Goal: Navigation & Orientation: Find specific page/section

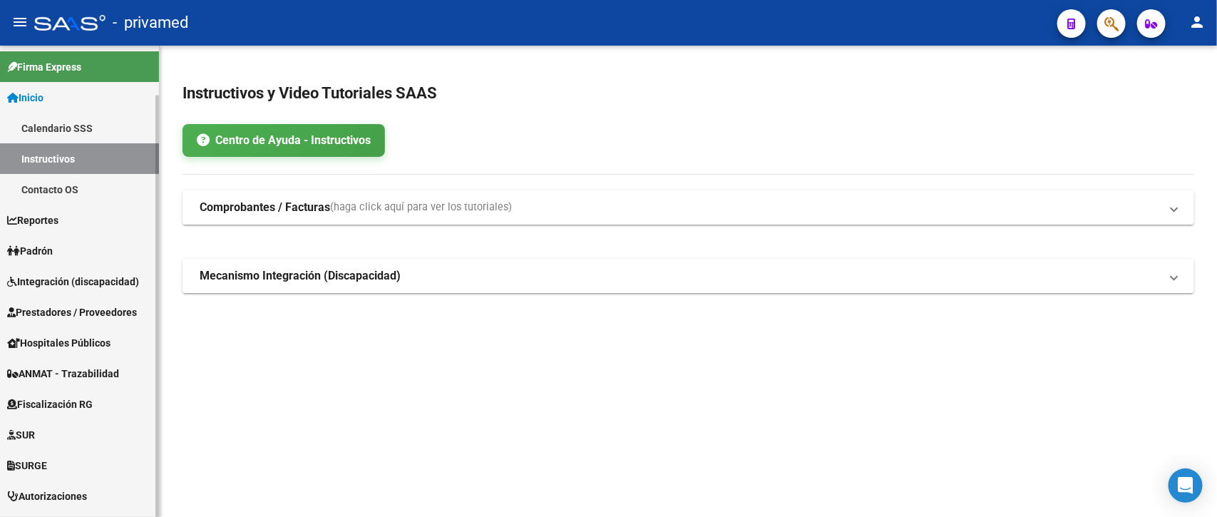
click at [79, 279] on span "Integración (discapacidad)" at bounding box center [73, 282] width 132 height 16
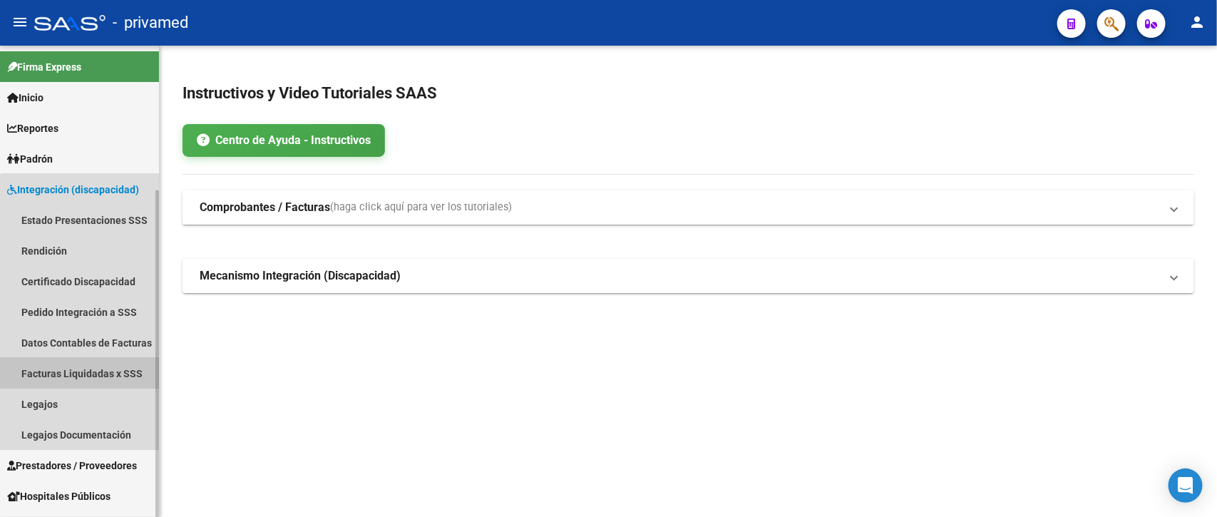
click at [84, 371] on link "Facturas Liquidadas x SSS" at bounding box center [79, 373] width 159 height 31
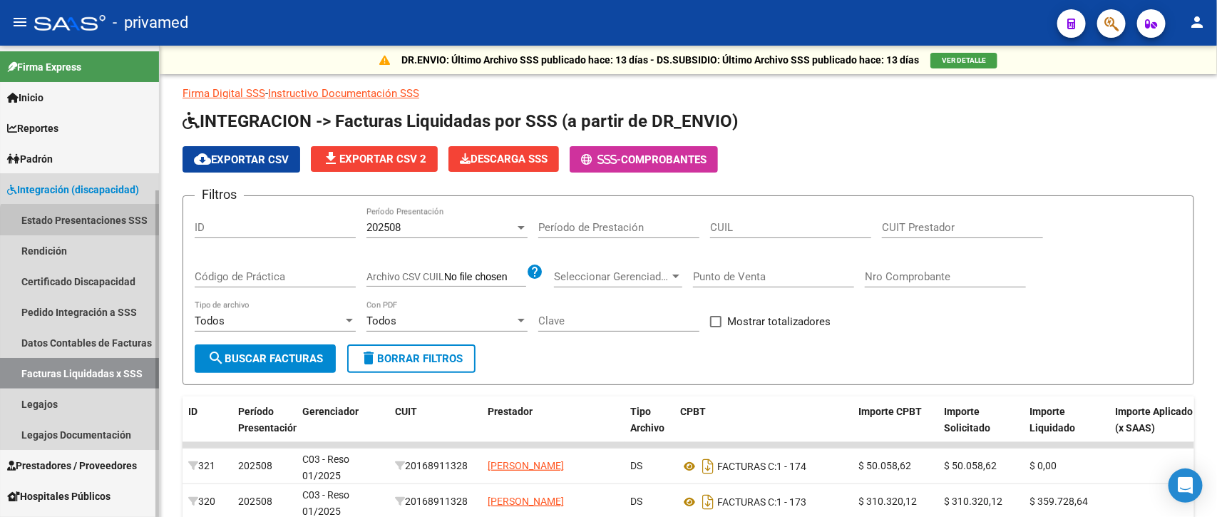
click at [91, 226] on link "Estado Presentaciones SSS" at bounding box center [79, 220] width 159 height 31
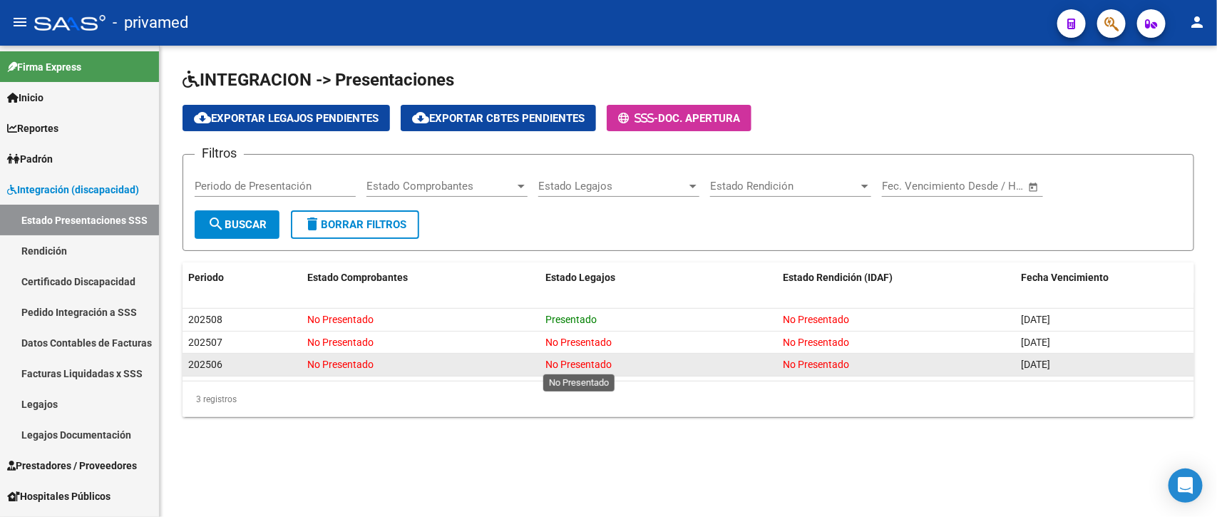
click at [558, 366] on span "No Presentado" at bounding box center [579, 364] width 66 height 11
drag, startPoint x: 1050, startPoint y: 360, endPoint x: 188, endPoint y: 362, distance: 862.1
click at [188, 362] on div "202506 No Presentado No Presentado No Presentado [DATE]" at bounding box center [689, 365] width 1012 height 23
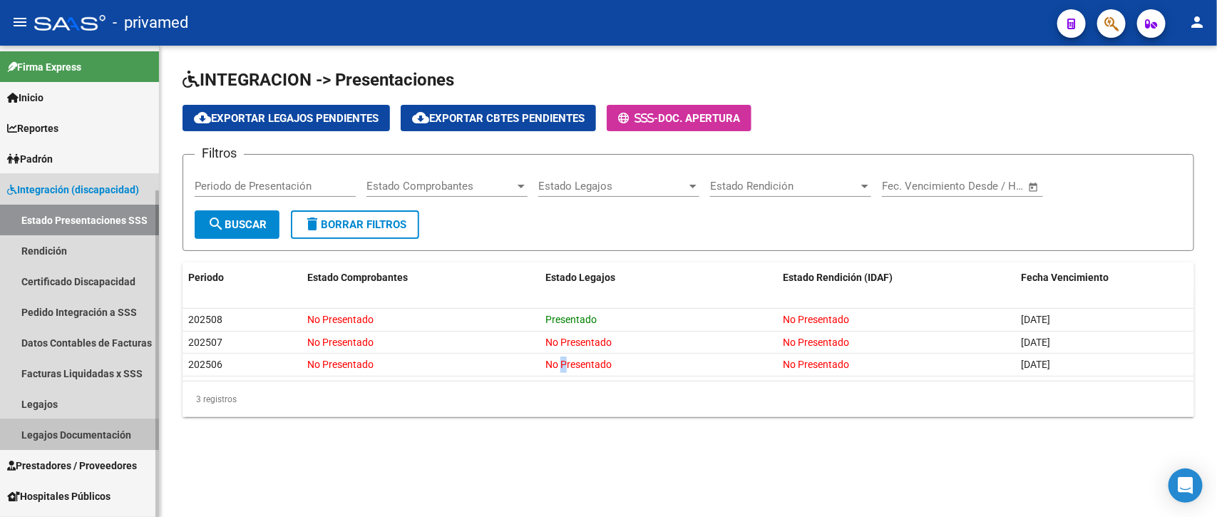
click at [126, 426] on link "Legajos Documentación" at bounding box center [79, 434] width 159 height 31
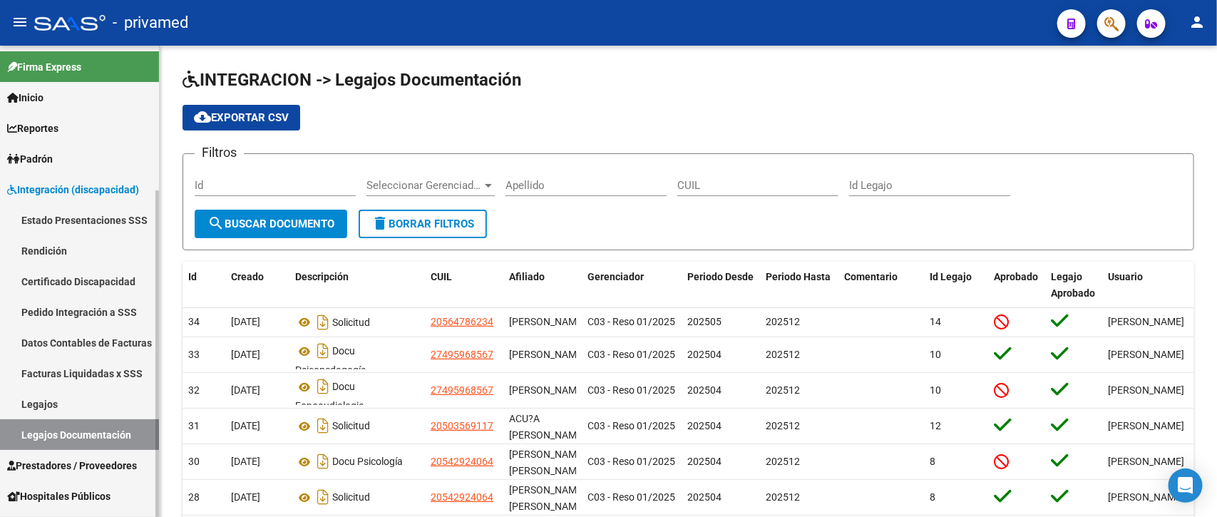
click at [83, 404] on link "Legajos" at bounding box center [79, 404] width 159 height 31
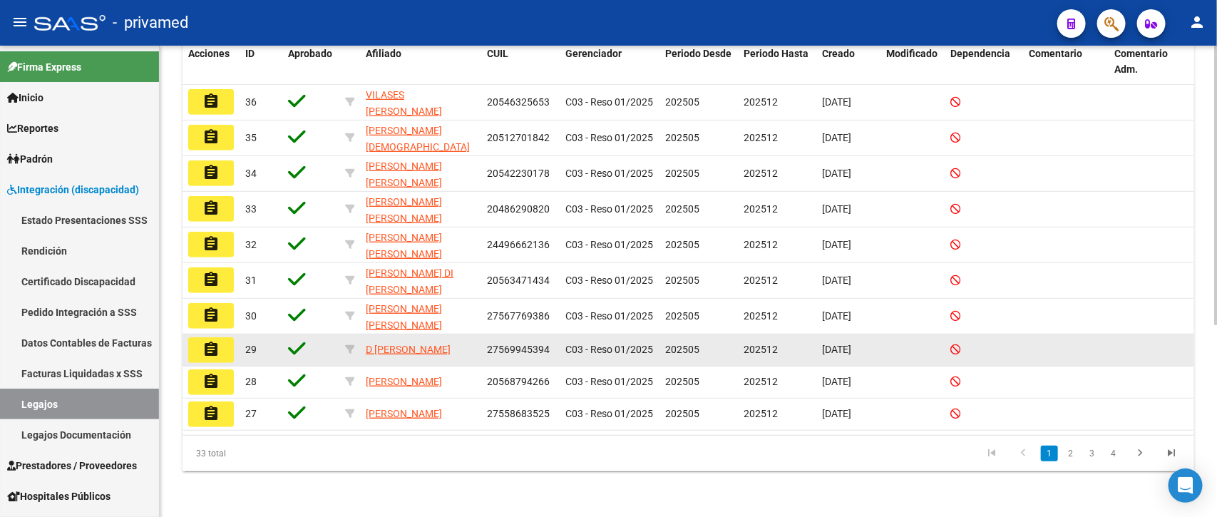
scroll to position [322, 0]
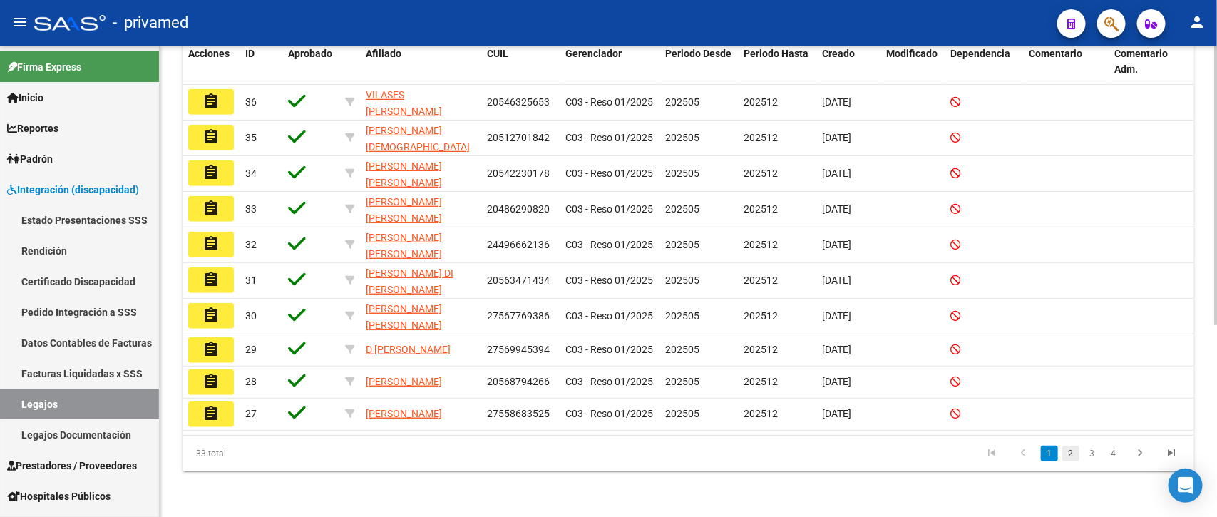
click at [1074, 449] on link "2" at bounding box center [1071, 454] width 17 height 16
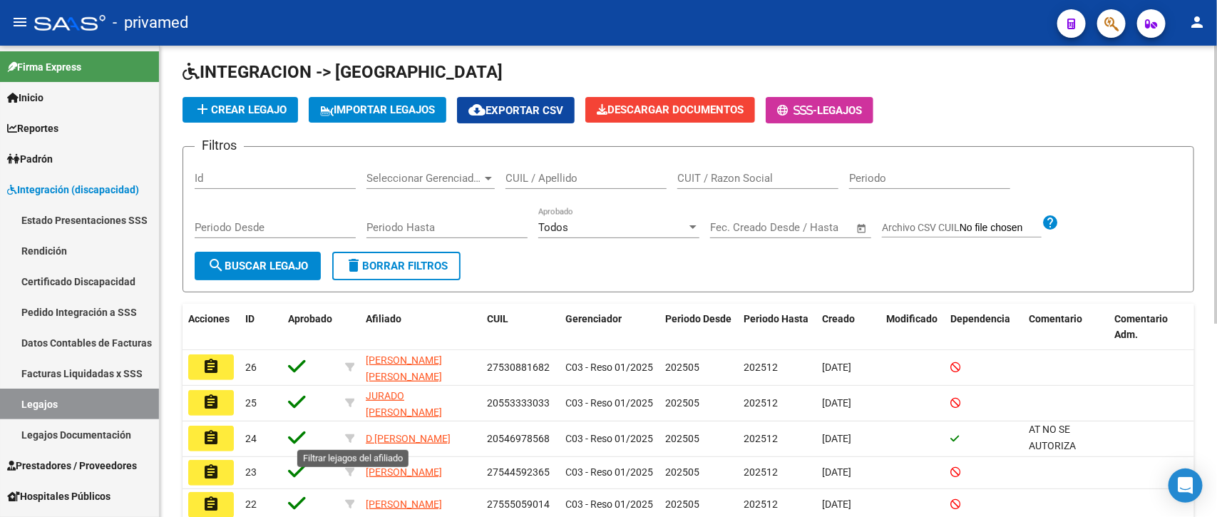
scroll to position [326, 0]
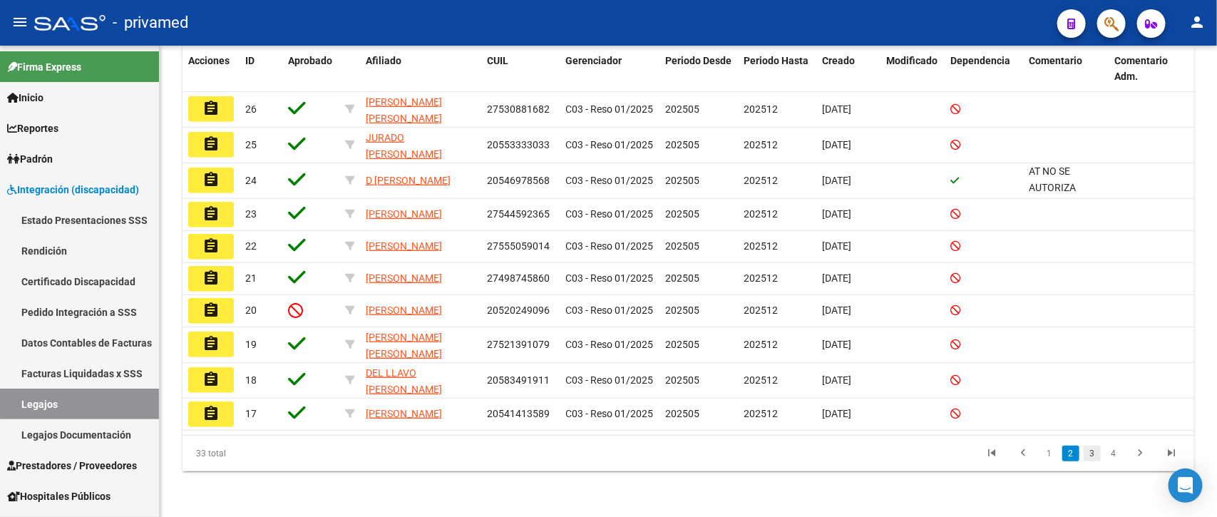
click at [1095, 460] on link "3" at bounding box center [1092, 454] width 17 height 16
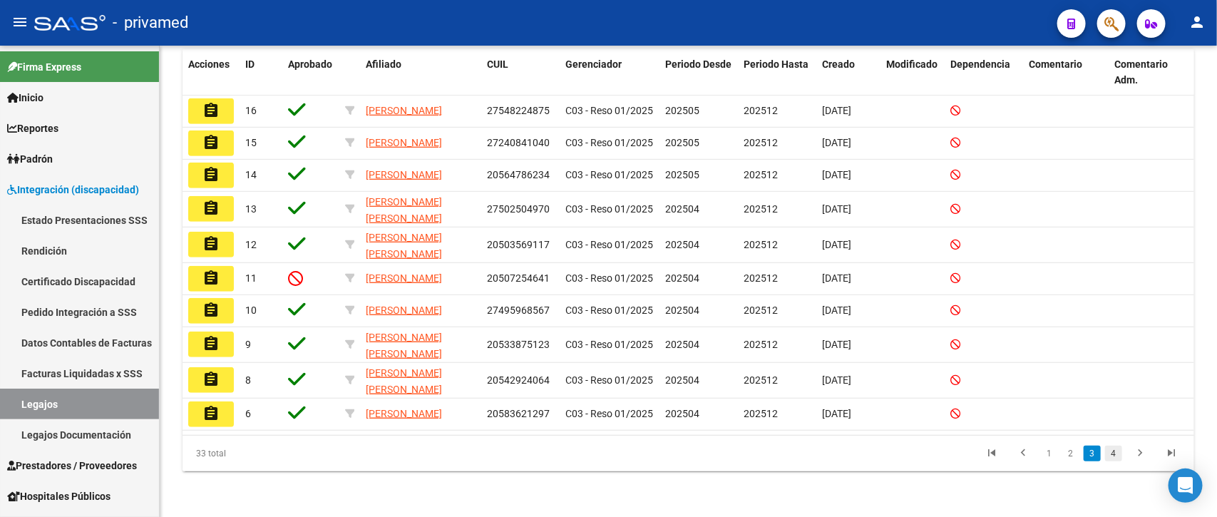
click at [1110, 453] on link "4" at bounding box center [1113, 454] width 17 height 16
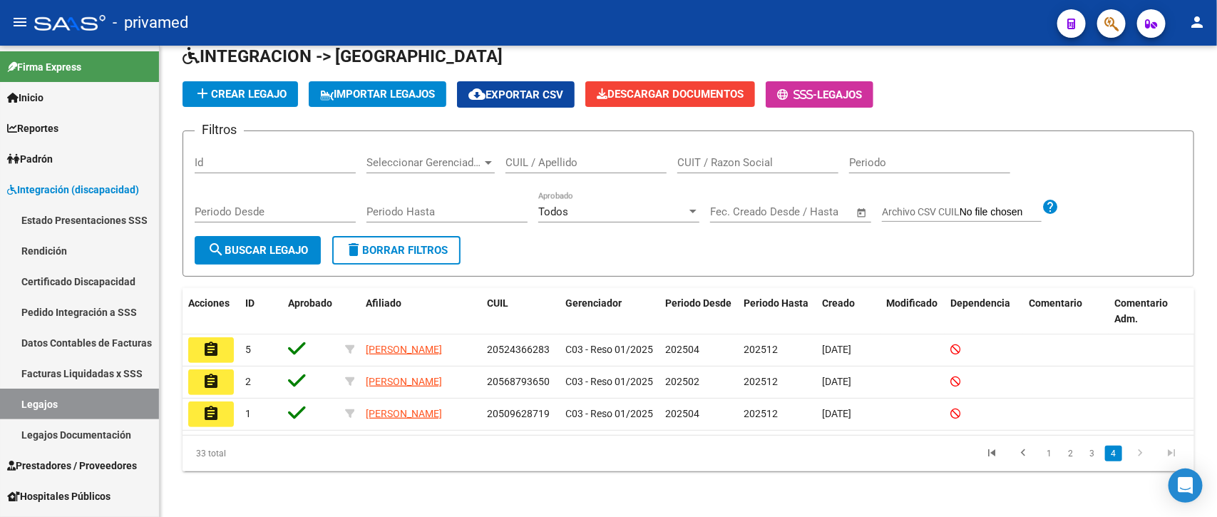
scroll to position [73, 0]
click at [90, 426] on link "Legajos Documentación" at bounding box center [79, 434] width 159 height 31
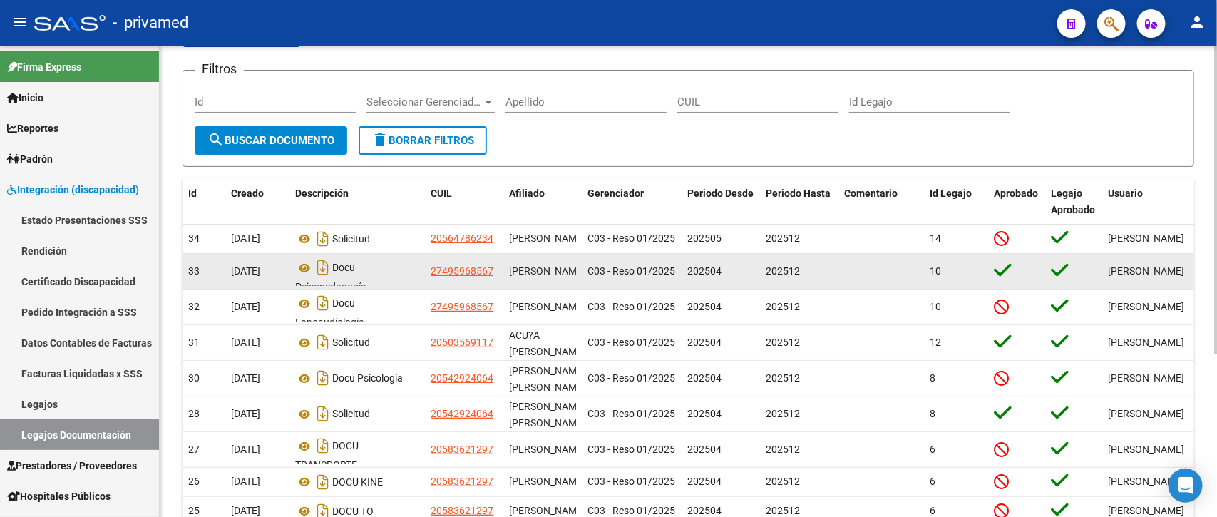
scroll to position [247, 0]
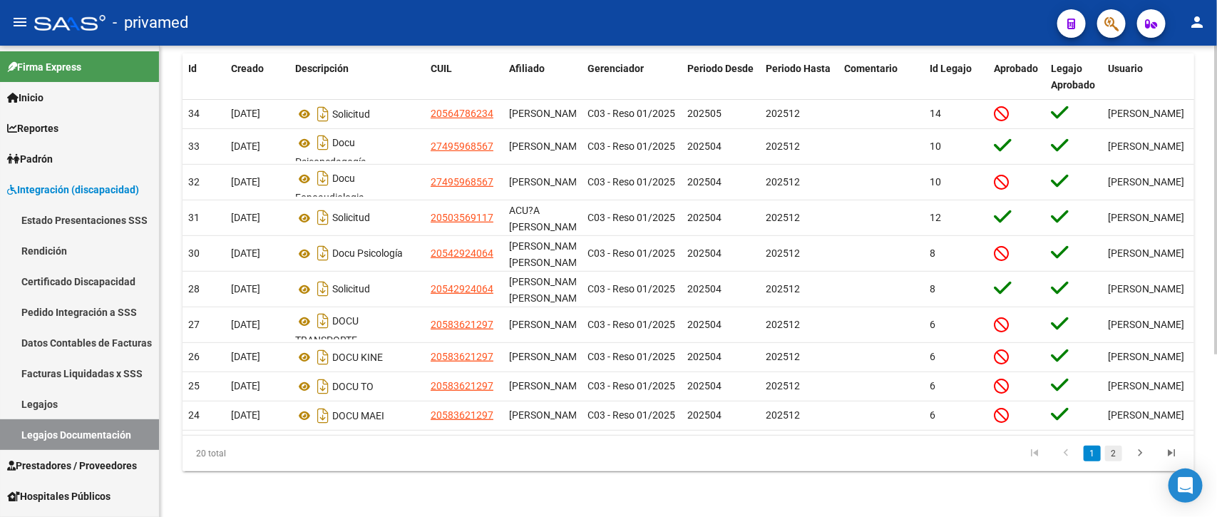
click at [1117, 454] on link "2" at bounding box center [1113, 454] width 17 height 16
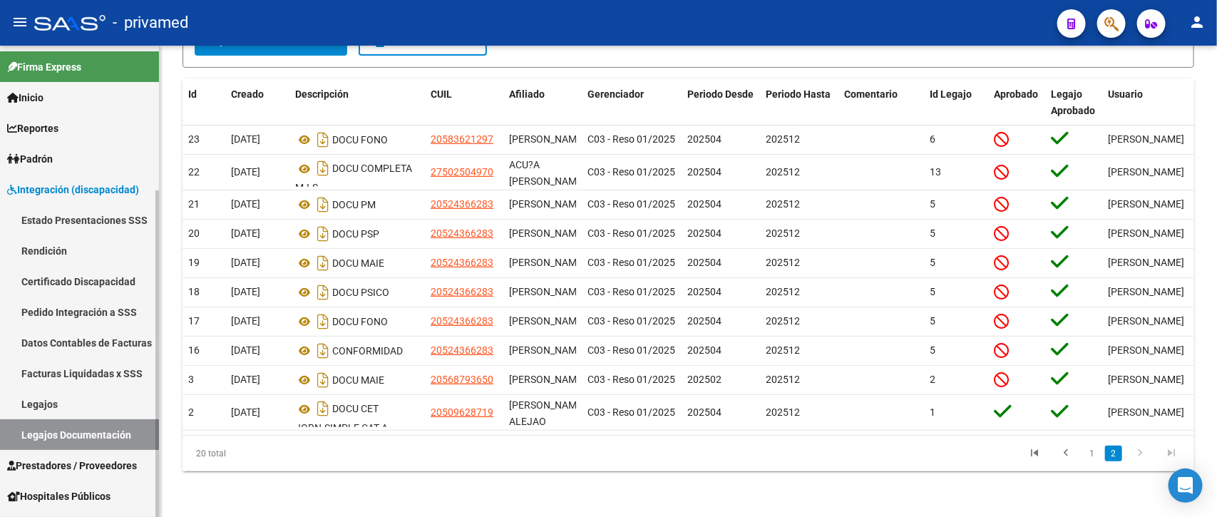
click at [83, 366] on link "Facturas Liquidadas x SSS" at bounding box center [79, 373] width 159 height 31
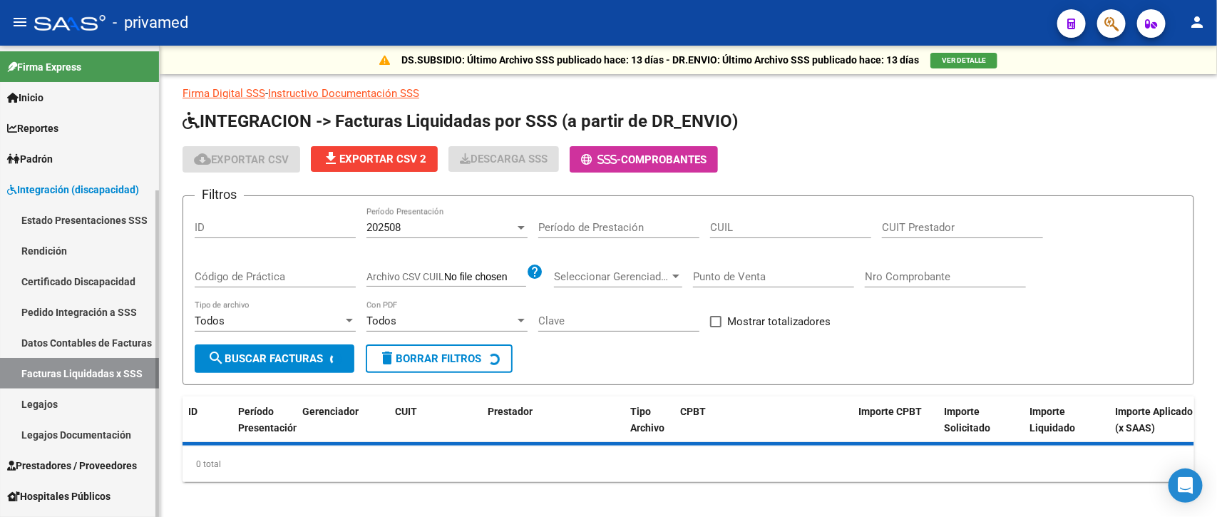
click at [91, 342] on link "Datos Contables de Facturas" at bounding box center [79, 342] width 159 height 31
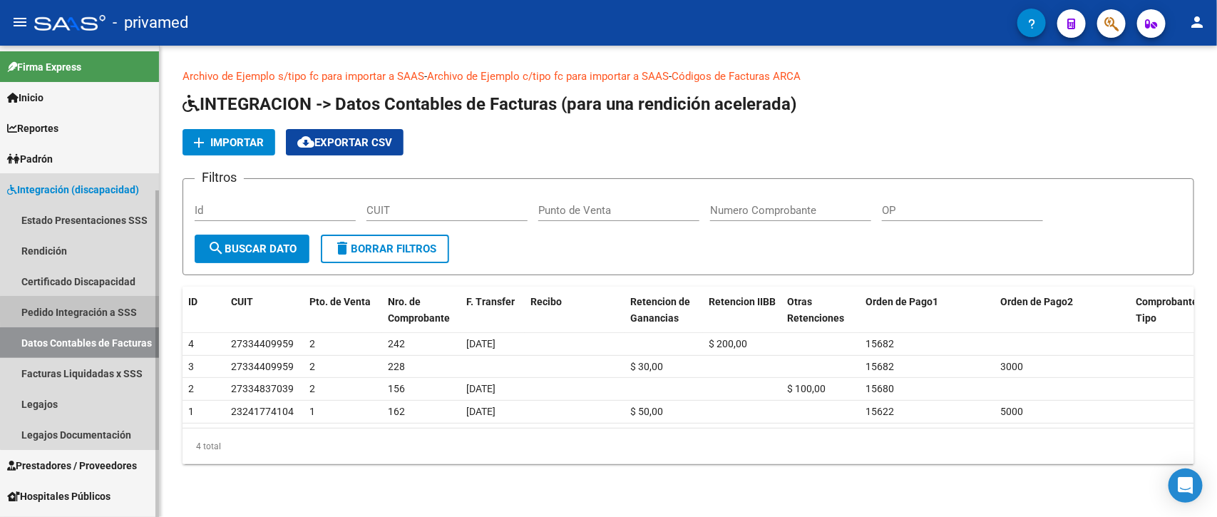
click at [116, 310] on link "Pedido Integración a SSS" at bounding box center [79, 312] width 159 height 31
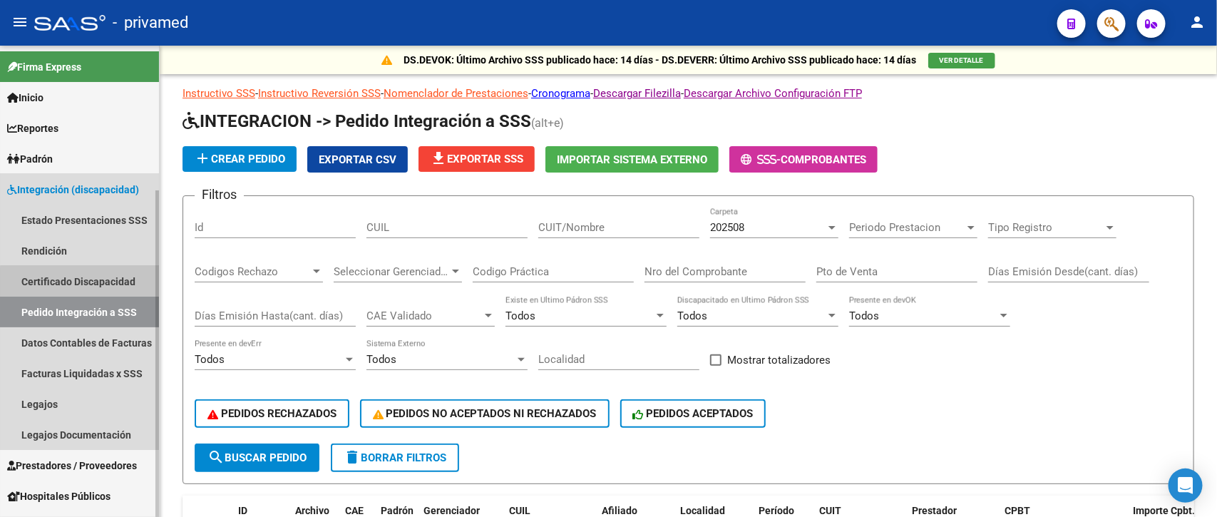
click at [109, 283] on link "Certificado Discapacidad" at bounding box center [79, 281] width 159 height 31
